Goal: Complete application form

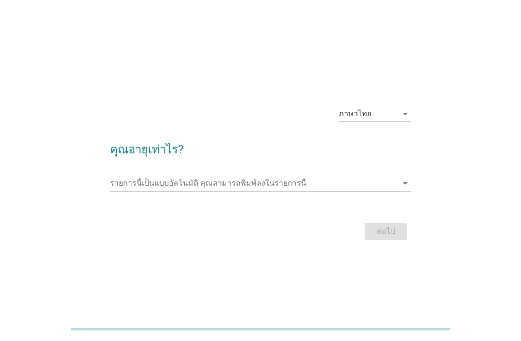
click at [145, 191] on div "รายการนี้เป็นแบบอัตโนมัติ [PERSON_NAME]พิมพ์ลงในรายการนี้ arrow_drop_down" at bounding box center [260, 183] width 301 height 15
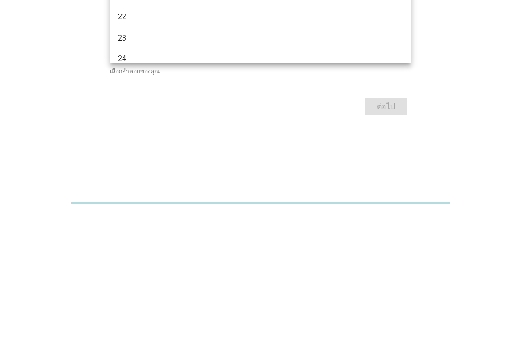
click at [371, 179] on div "24" at bounding box center [249, 185] width 262 height 12
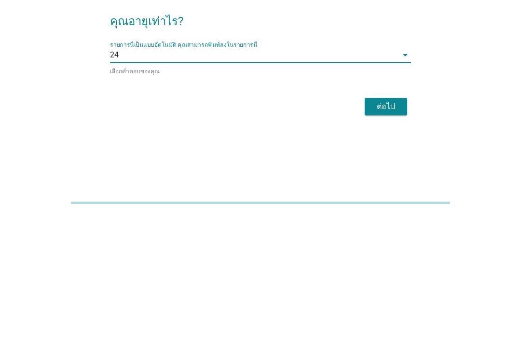
click at [378, 224] on button "ต่อไป" at bounding box center [386, 232] width 42 height 17
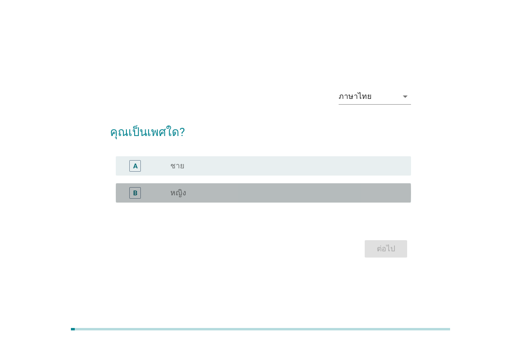
click at [285, 198] on div "radio_button_unchecked หญิง" at bounding box center [282, 193] width 225 height 10
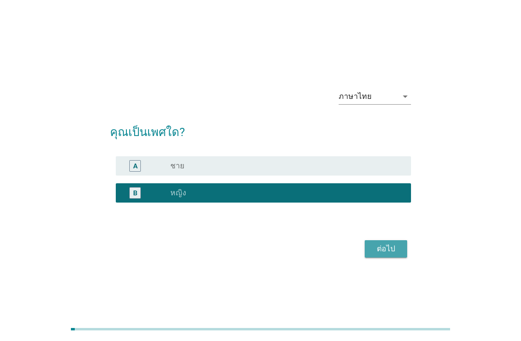
click at [390, 255] on div "ต่อไป" at bounding box center [385, 249] width 27 height 12
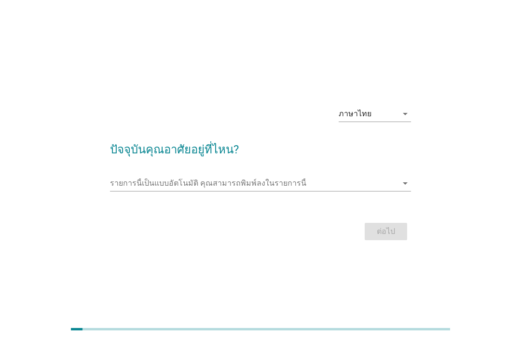
click at [337, 191] on input "รายการนี้เป็นแบบอัตโนมัติ คุณสามารถพิมพ์ลงในรายการนี้" at bounding box center [253, 183] width 287 height 15
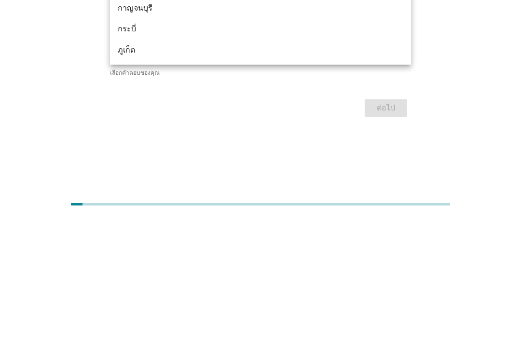
scroll to position [200, 0]
type input "กร"
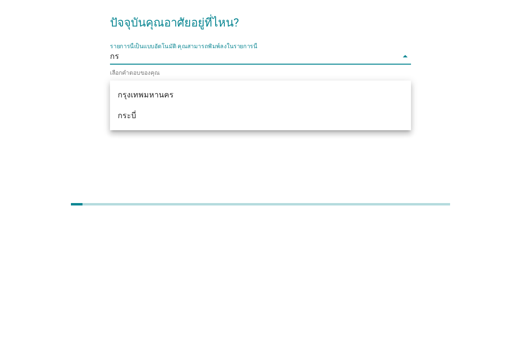
scroll to position [0, 0]
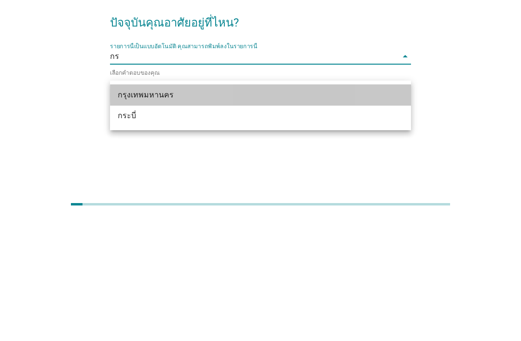
click at [338, 214] on div "กรุงเทพมหานคร" at bounding box center [249, 220] width 262 height 12
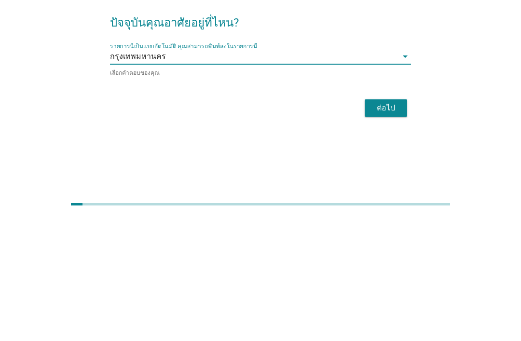
click at [378, 224] on button "ต่อไป" at bounding box center [386, 232] width 42 height 17
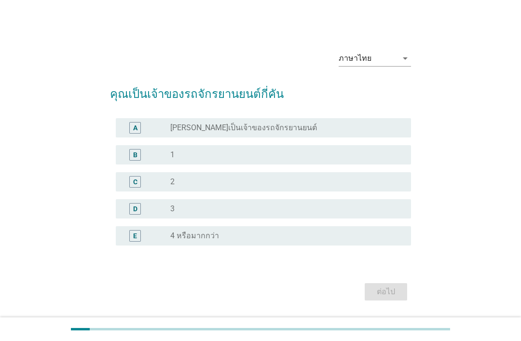
click at [344, 133] on div "radio_button_unchecked [PERSON_NAME]เป็นเจ้าของรถจักรยานยนต์" at bounding box center [282, 128] width 225 height 10
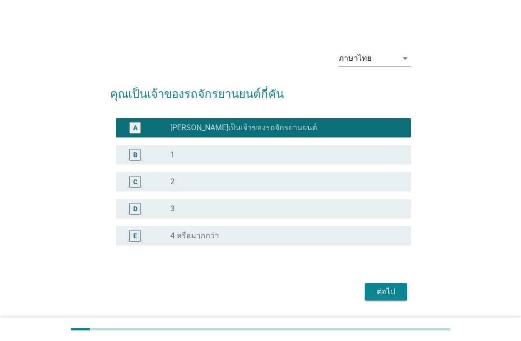
click at [384, 298] on div "ต่อไป" at bounding box center [385, 292] width 27 height 12
